Goal: Navigation & Orientation: Understand site structure

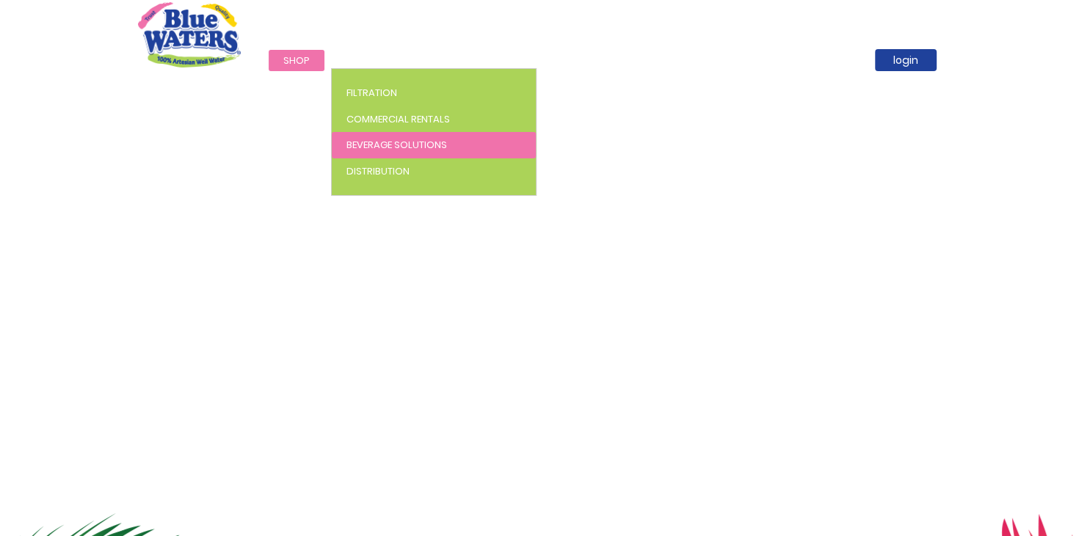
click at [365, 152] on link "Beverage Solutions" at bounding box center [434, 145] width 204 height 26
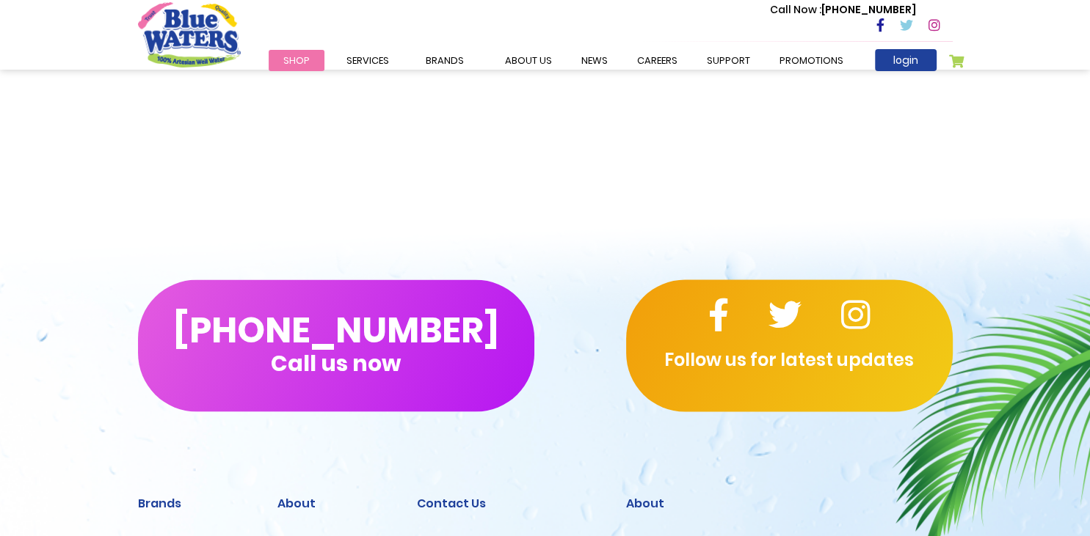
scroll to position [2997, 0]
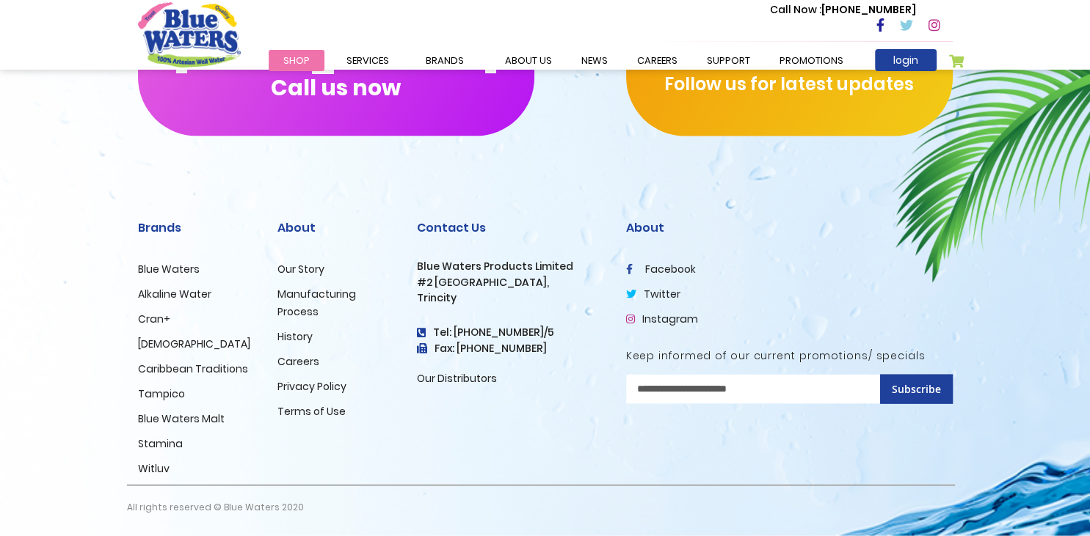
click at [148, 465] on link "Witluv" at bounding box center [154, 469] width 32 height 15
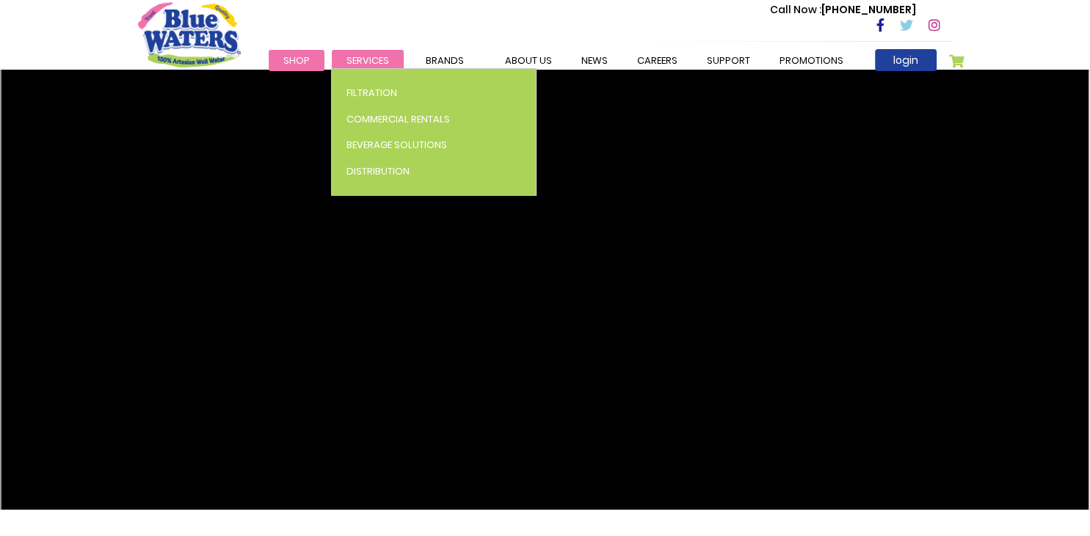
click at [368, 59] on span "Services" at bounding box center [367, 61] width 43 height 14
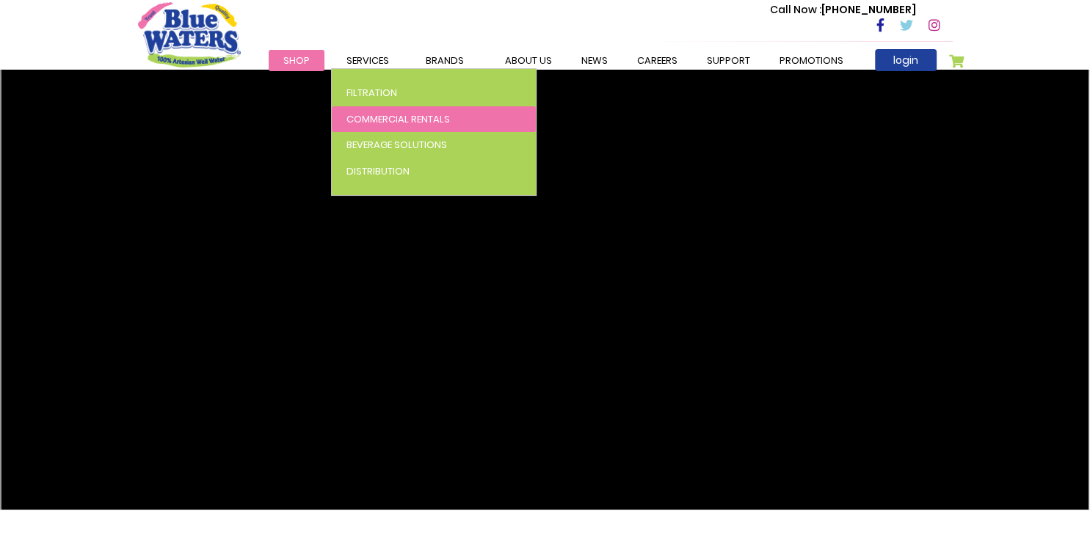
click at [375, 121] on span "Commercial Rentals" at bounding box center [397, 119] width 103 height 14
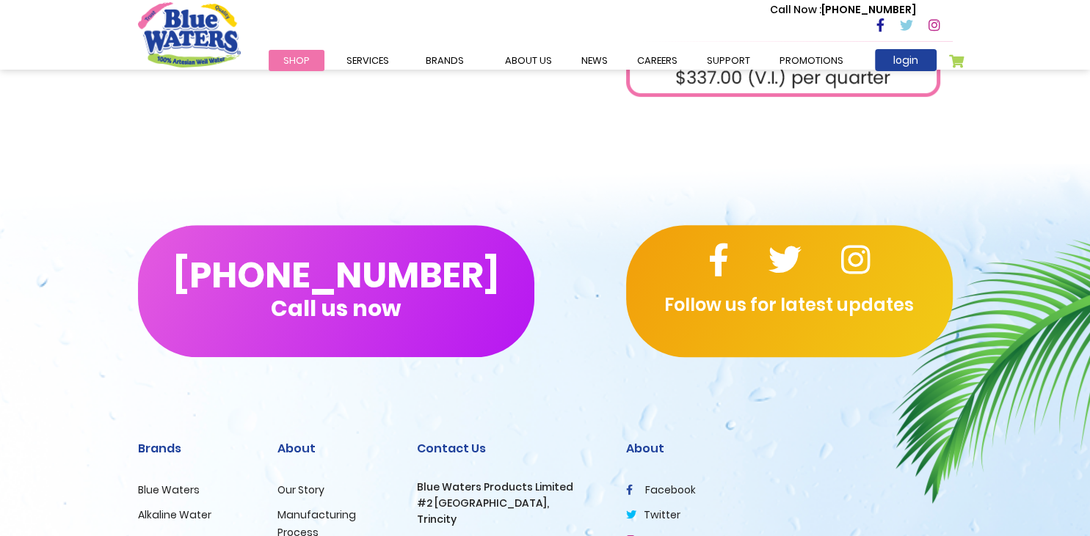
scroll to position [918, 0]
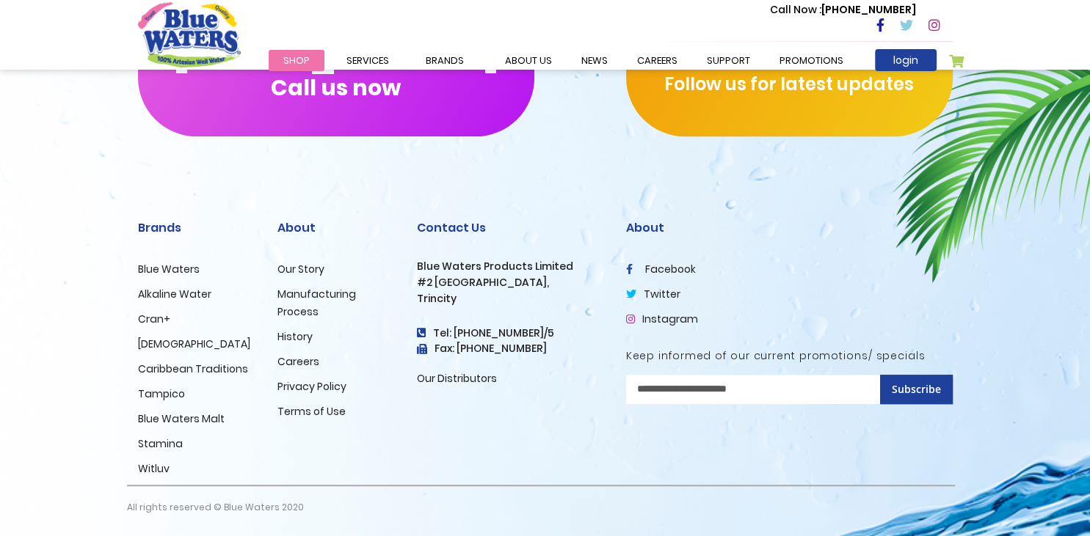
click at [345, 294] on link "Manufacturing Process" at bounding box center [316, 303] width 79 height 32
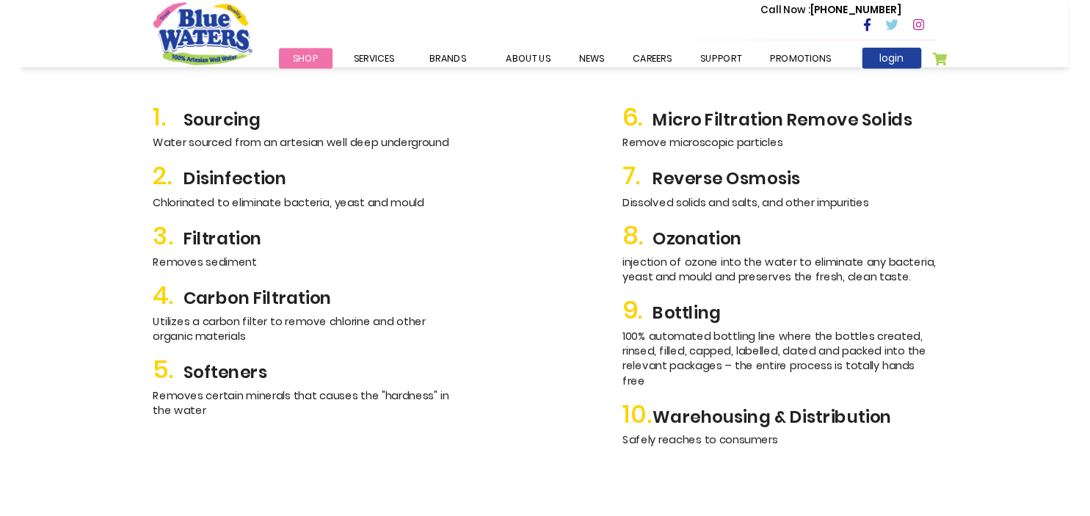
scroll to position [1685, 0]
